Goal: Task Accomplishment & Management: Manage account settings

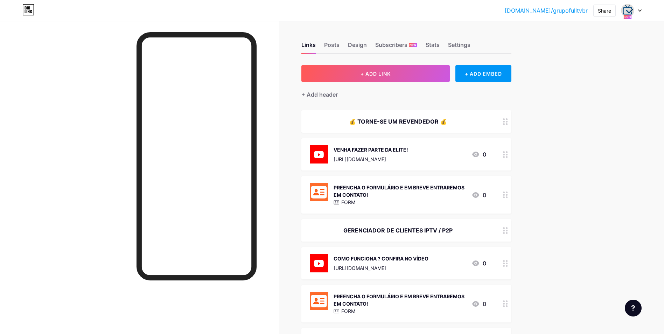
click at [457, 38] on div "Links Posts Design Subscribers NEW Stats Settings" at bounding box center [407, 41] width 210 height 25
click at [460, 42] on div "Settings" at bounding box center [459, 47] width 22 height 13
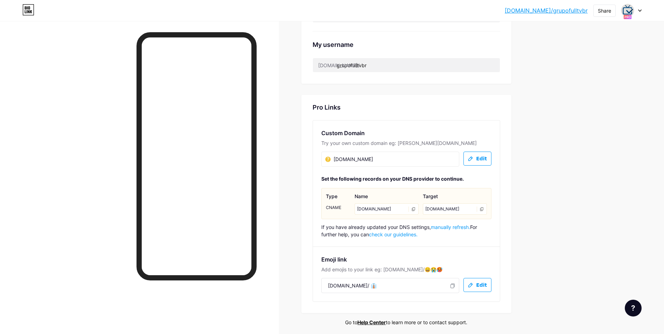
scroll to position [315, 0]
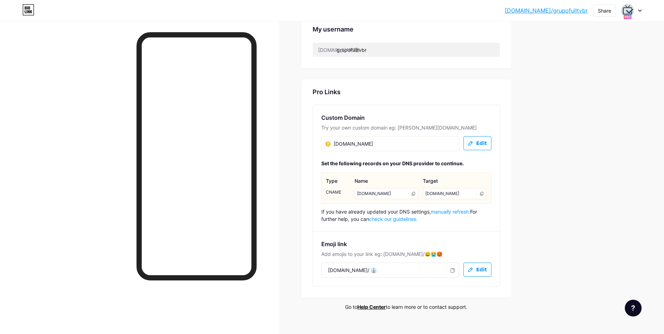
click at [380, 219] on link "check our guidelines." at bounding box center [393, 219] width 49 height 6
click at [444, 210] on span "manually refresh." at bounding box center [450, 212] width 39 height 6
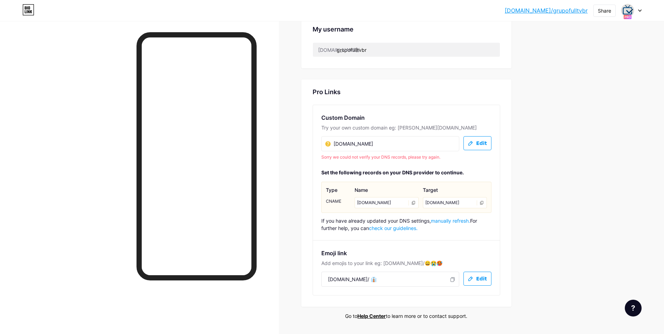
click at [451, 219] on span "manually refresh." at bounding box center [450, 221] width 39 height 6
click at [458, 222] on span "manually refresh." at bounding box center [450, 221] width 39 height 6
click at [458, 224] on div "If you have already updated your DNS settings, manually refresh. For further he…" at bounding box center [406, 224] width 170 height 15
click at [458, 223] on span "manually refresh." at bounding box center [450, 221] width 39 height 6
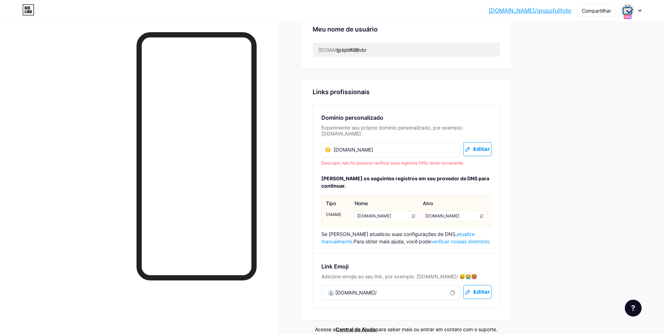
click at [462, 231] on span "atualize manualmente." at bounding box center [397, 237] width 153 height 13
click at [467, 231] on span "atualize manualmente." at bounding box center [397, 237] width 153 height 13
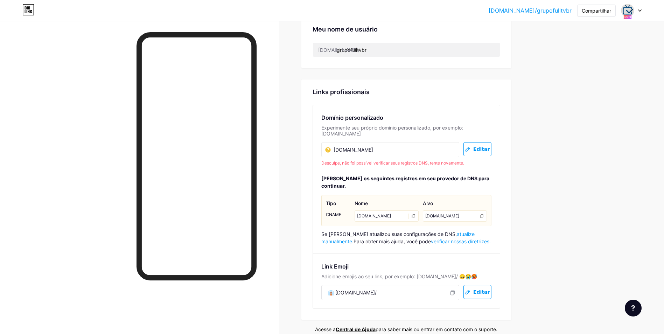
click at [467, 231] on span "atualize manualmente." at bounding box center [397, 237] width 153 height 13
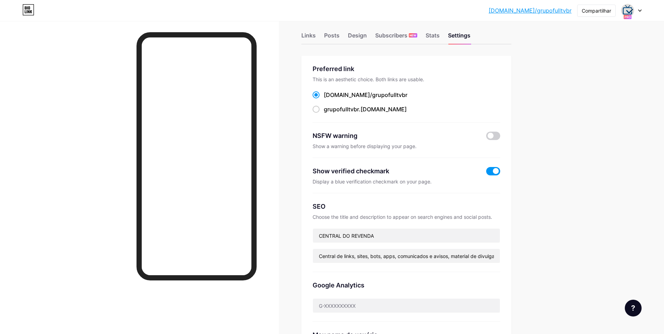
scroll to position [0, 0]
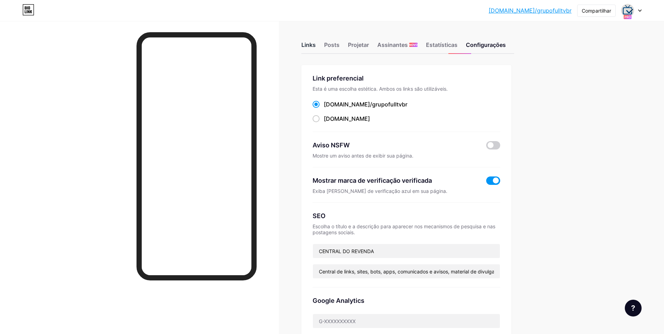
click at [313, 47] on div "Links" at bounding box center [309, 47] width 14 height 13
